Goal: Information Seeking & Learning: Compare options

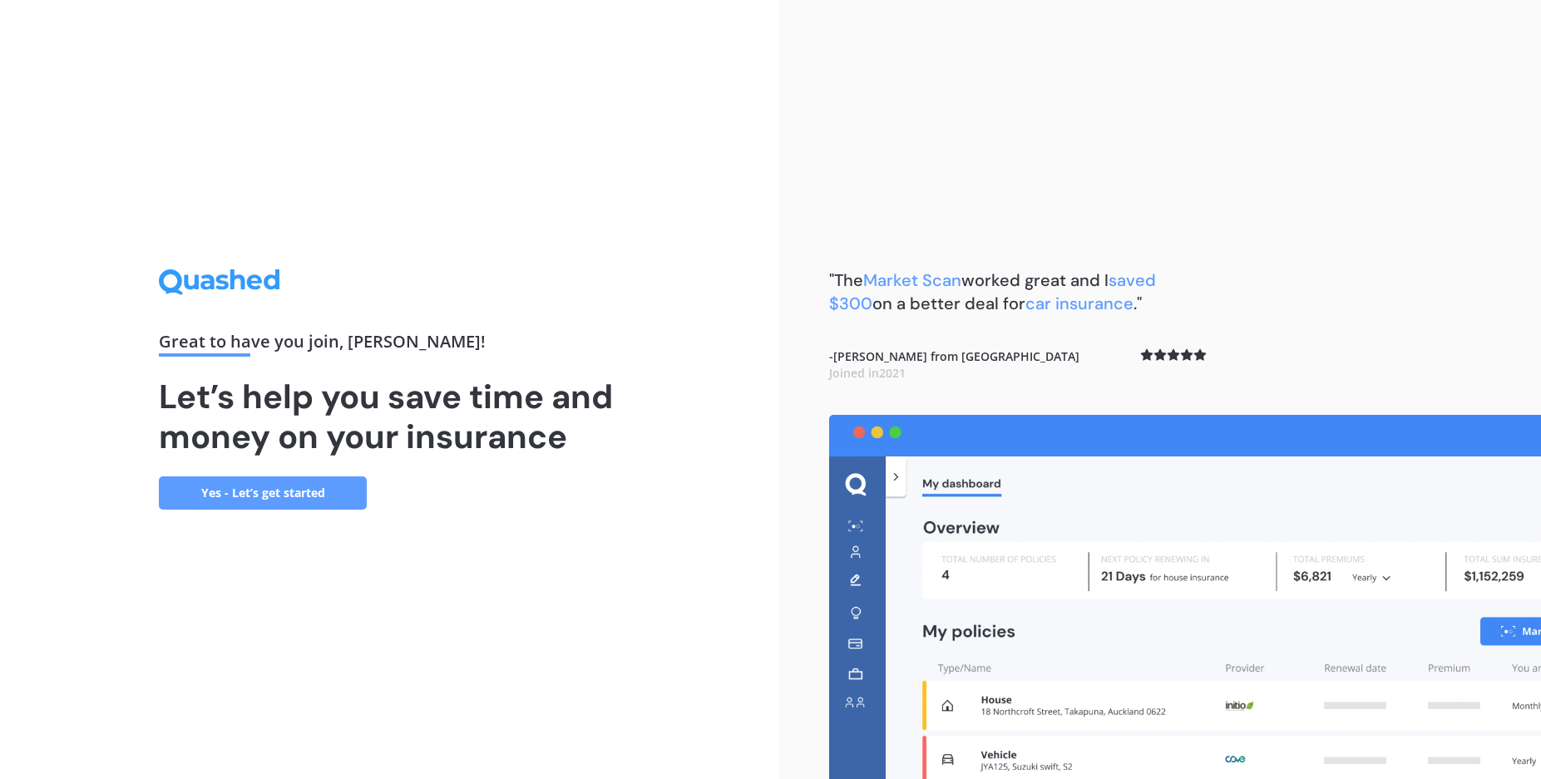
click at [327, 489] on link "Yes - Let’s get started" at bounding box center [263, 493] width 208 height 33
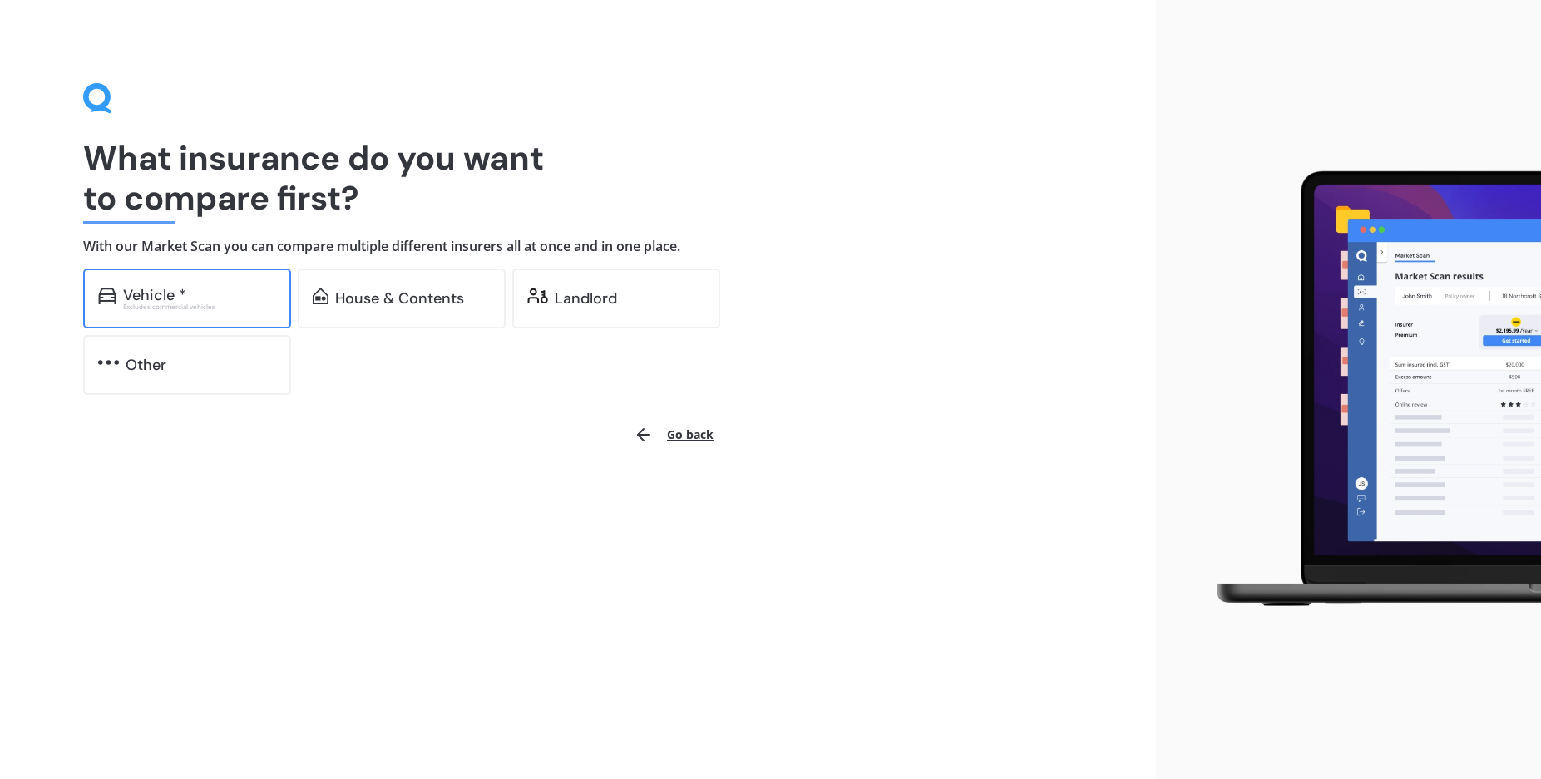
click at [197, 310] on div "Excludes commercial vehicles" at bounding box center [199, 307] width 153 height 7
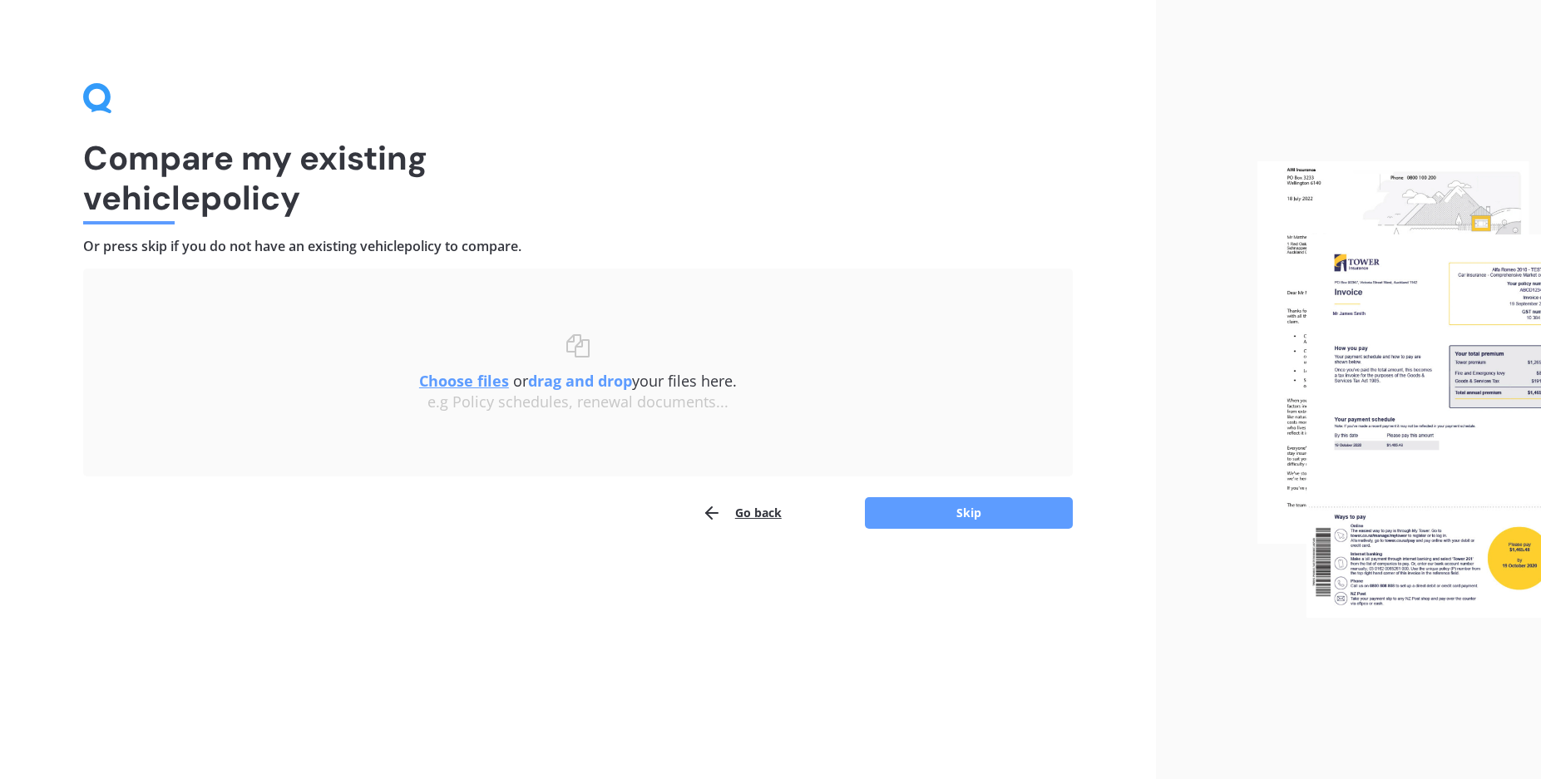
click at [737, 516] on button "Go back" at bounding box center [742, 513] width 80 height 33
